Goal: Task Accomplishment & Management: Manage account settings

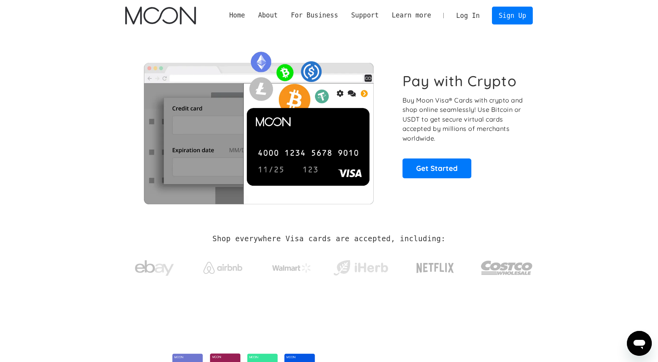
click at [477, 18] on link "Log In" at bounding box center [467, 15] width 37 height 17
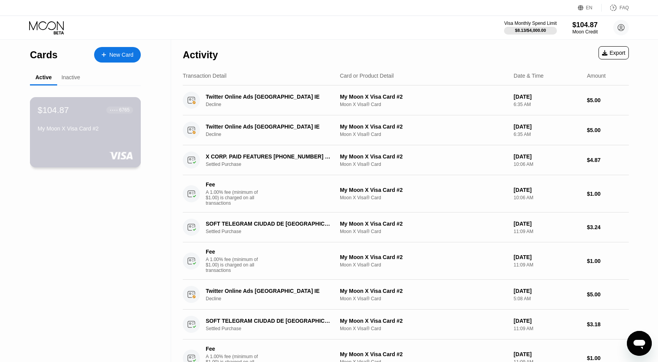
click at [81, 147] on div "$104.87 ● ● ● ● 6765 My Moon X Visa Card #2" at bounding box center [85, 132] width 111 height 70
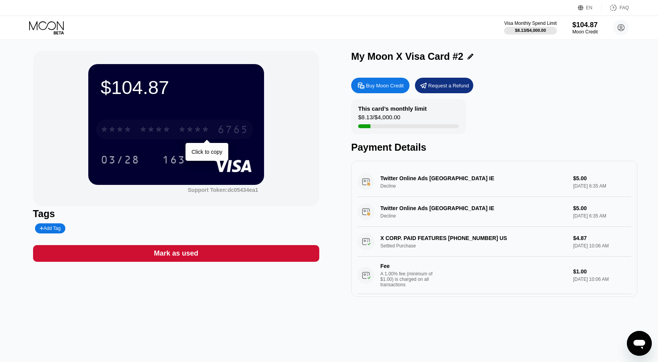
click at [196, 133] on div "* * * *" at bounding box center [193, 130] width 31 height 12
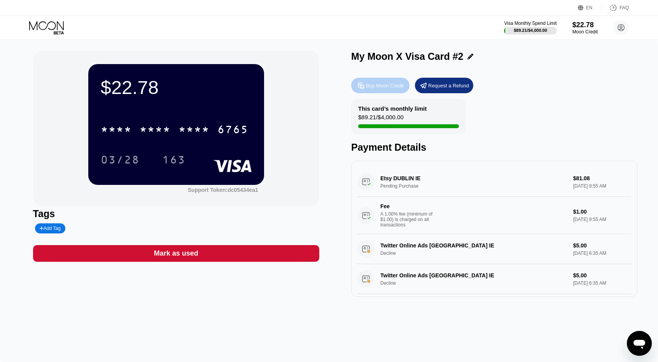
click at [383, 87] on div "Buy Moon Credit" at bounding box center [385, 85] width 38 height 7
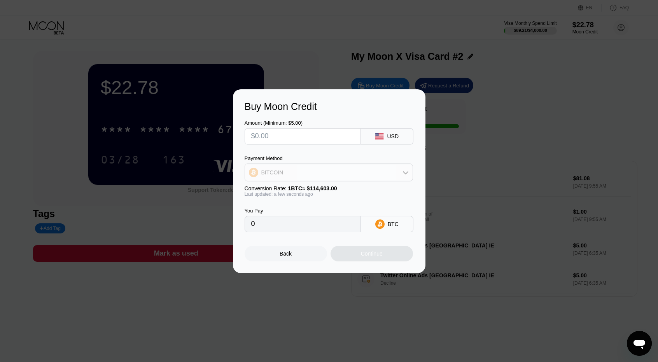
click at [319, 171] on div "BITCOIN" at bounding box center [329, 173] width 168 height 16
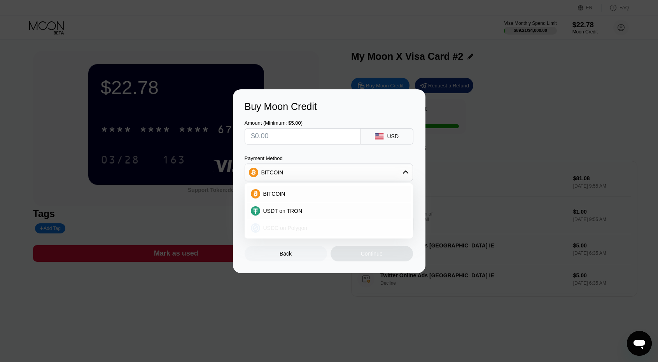
click at [281, 225] on span "USDC on Polygon" at bounding box center [285, 228] width 44 height 6
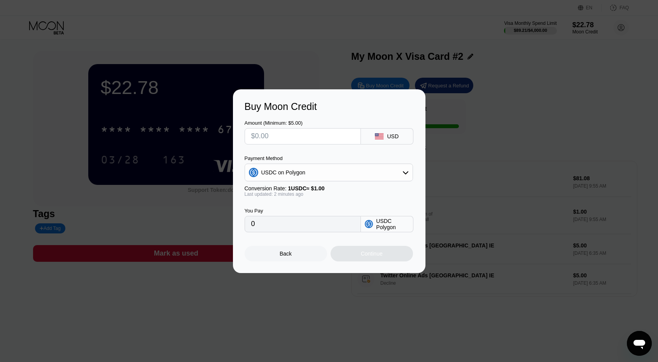
click at [320, 129] on input "text" at bounding box center [302, 137] width 103 height 16
click at [312, 139] on input "text" at bounding box center [302, 137] width 103 height 16
type input "$1"
type input "1.00000000"
type input "$13"
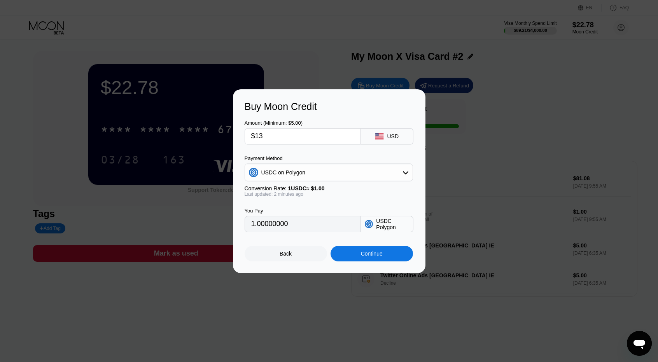
type input "13.00000000"
type input "$135"
type input "135.00000000"
type input "$135"
click at [371, 257] on div "Continue" at bounding box center [372, 254] width 22 height 6
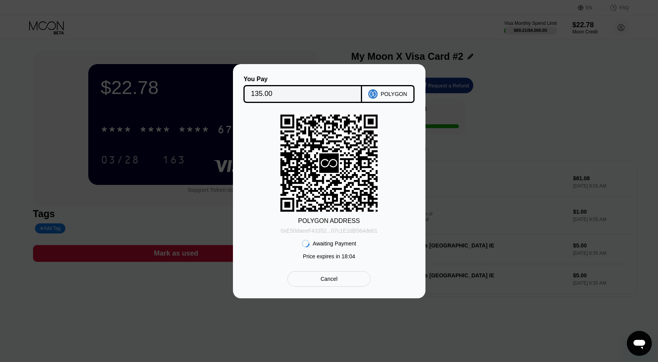
click at [342, 231] on div "0xE50daeeF43352...07c1E2dB564deb1" at bounding box center [328, 231] width 97 height 6
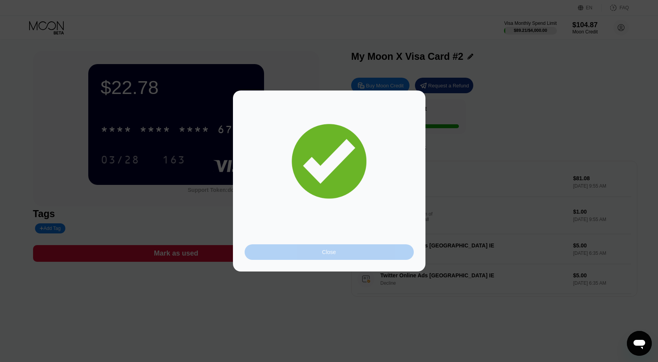
click at [332, 251] on div "Close" at bounding box center [329, 252] width 14 height 6
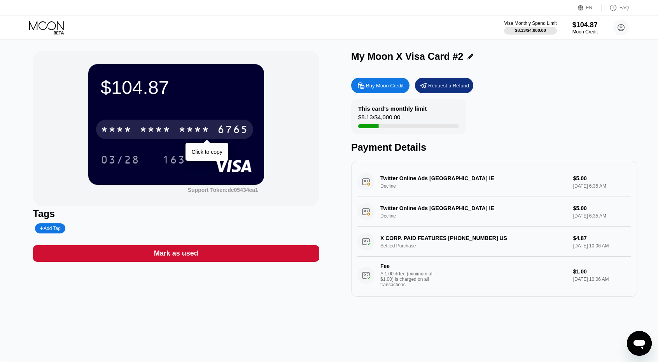
click at [225, 127] on div "6765" at bounding box center [232, 130] width 31 height 12
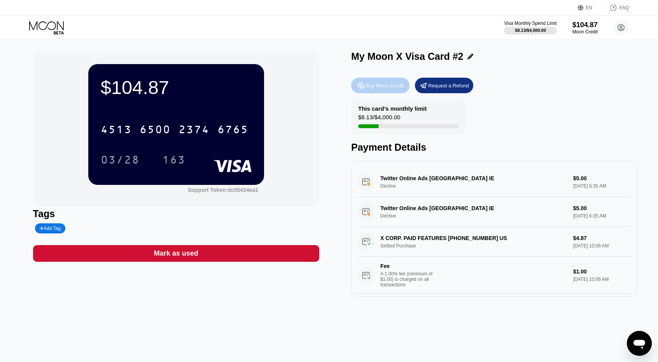
click at [369, 89] on div "Buy Moon Credit" at bounding box center [385, 85] width 38 height 7
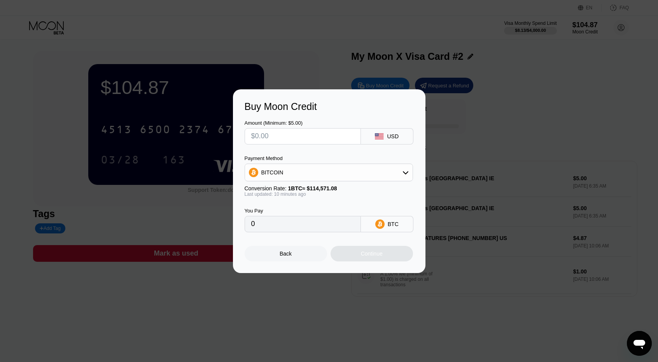
click at [301, 64] on div at bounding box center [332, 181] width 664 height 362
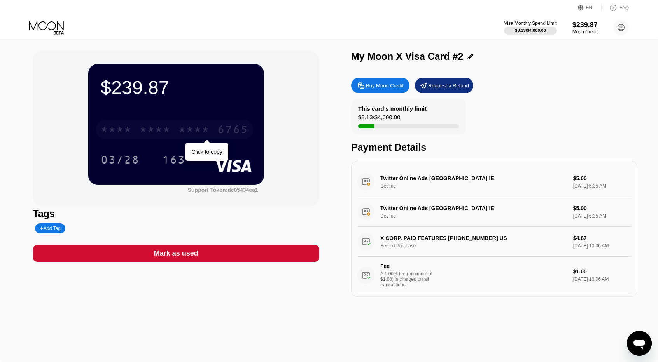
click at [201, 133] on div "* * * *" at bounding box center [193, 130] width 31 height 12
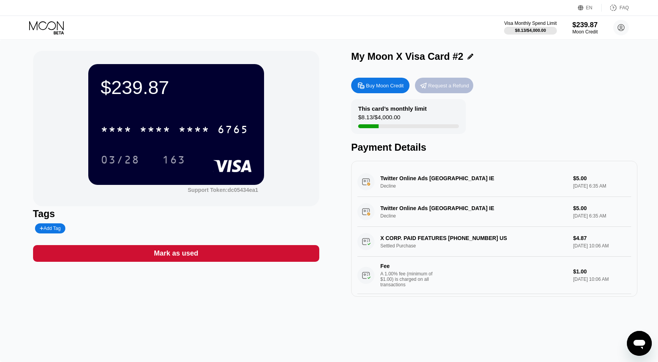
click at [451, 88] on div "Request a Refund" at bounding box center [448, 85] width 41 height 7
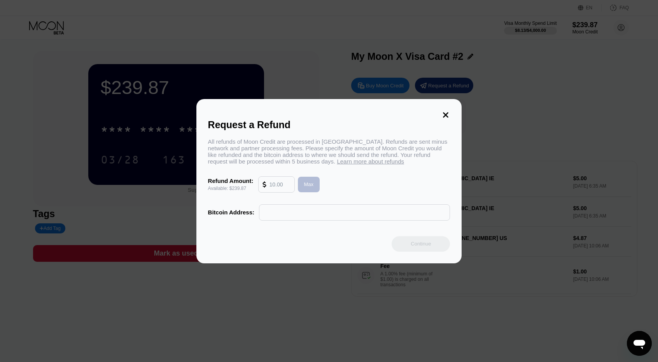
click at [304, 185] on div "Max" at bounding box center [309, 184] width 10 height 7
type input "239.87"
click at [289, 220] on input "text" at bounding box center [354, 213] width 182 height 16
click at [445, 113] on icon at bounding box center [445, 115] width 9 height 9
